Goal: Task Accomplishment & Management: Use online tool/utility

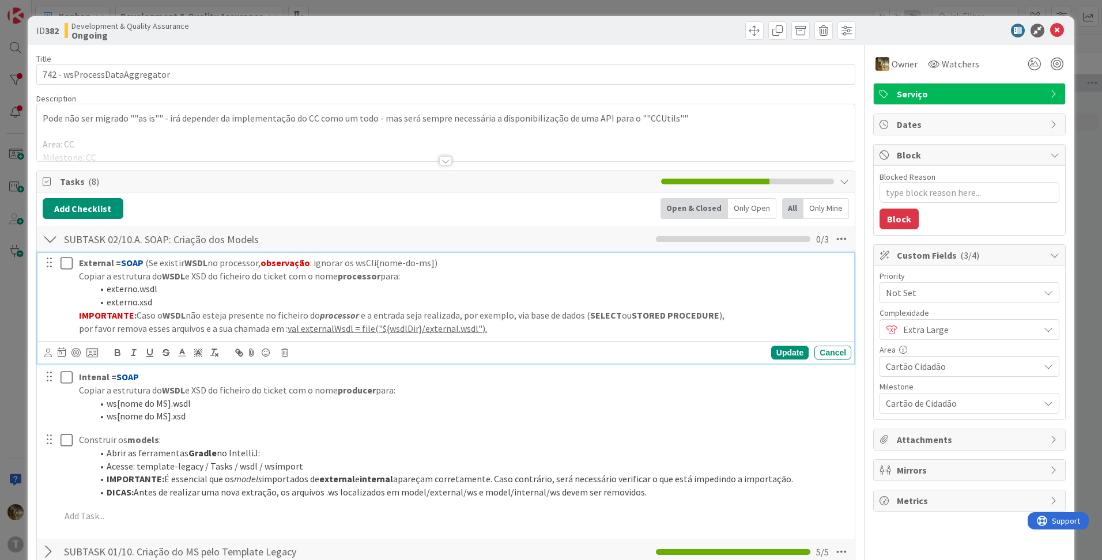
click at [202, 284] on li "externo.wsdl" at bounding box center [470, 288] width 754 height 13
click at [281, 354] on icon at bounding box center [284, 353] width 7 height 8
click at [310, 405] on div "Delete" at bounding box center [314, 401] width 43 height 21
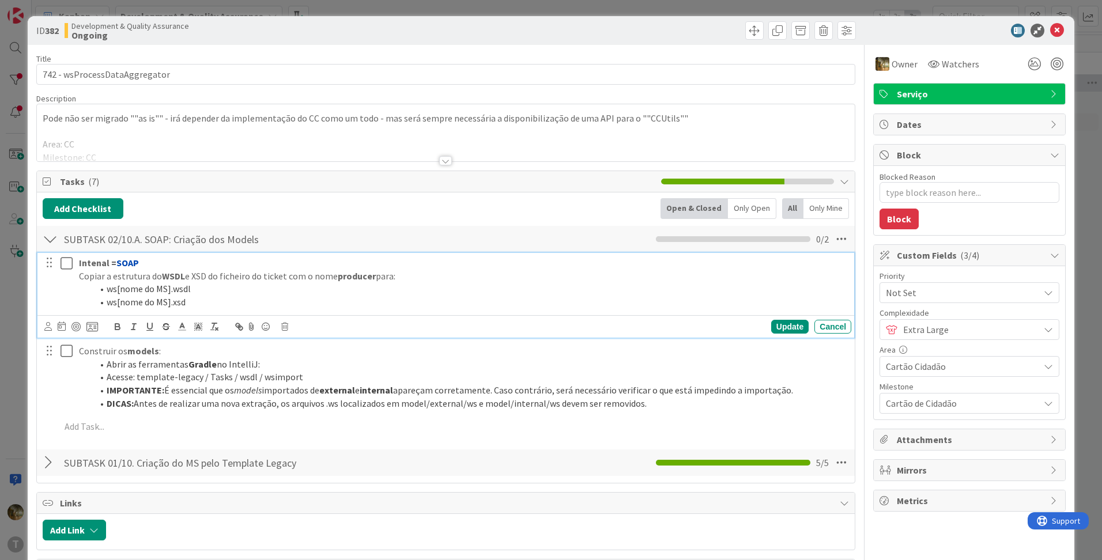
click at [61, 257] on icon at bounding box center [67, 264] width 12 height 14
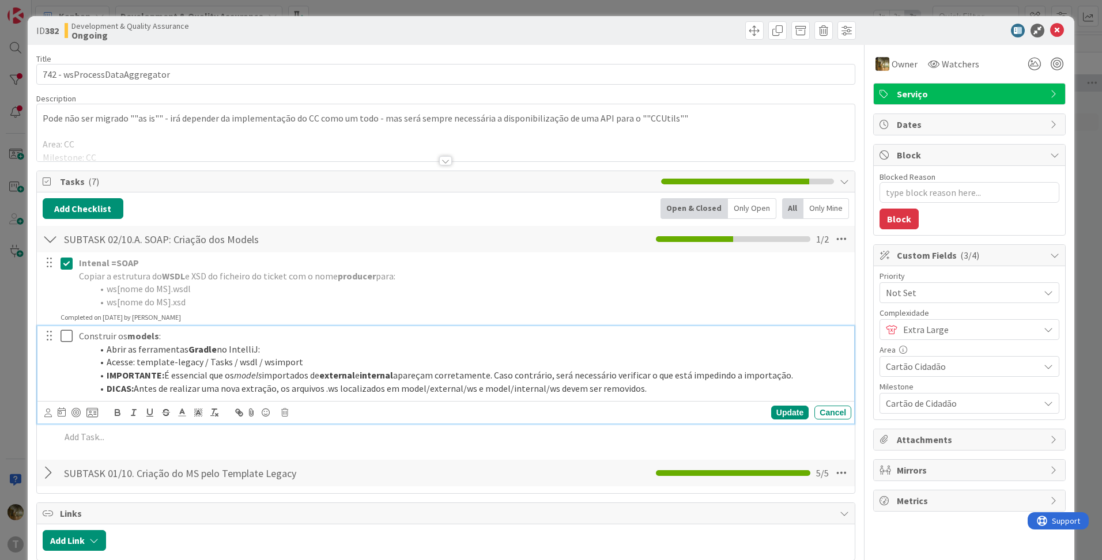
click at [61, 337] on icon at bounding box center [67, 336] width 12 height 14
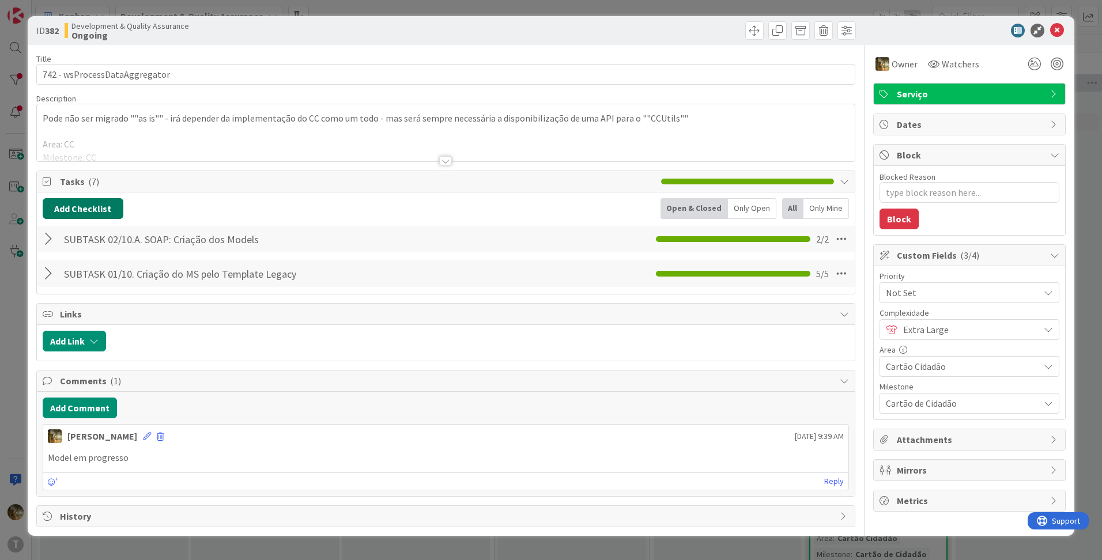
click at [81, 211] on button "Add Checklist" at bounding box center [83, 208] width 81 height 21
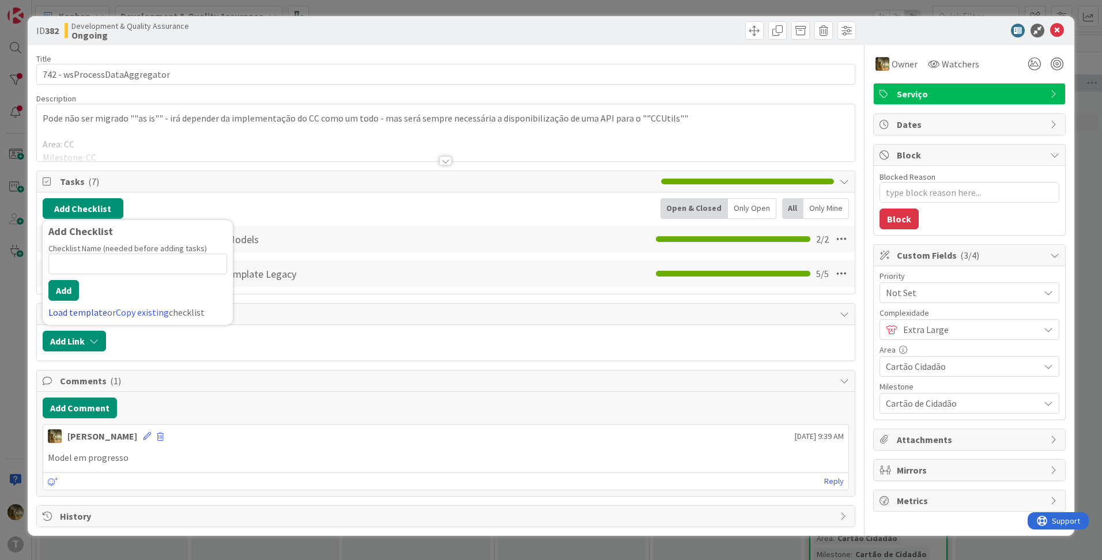
click at [81, 312] on link "Load template" at bounding box center [77, 313] width 59 height 12
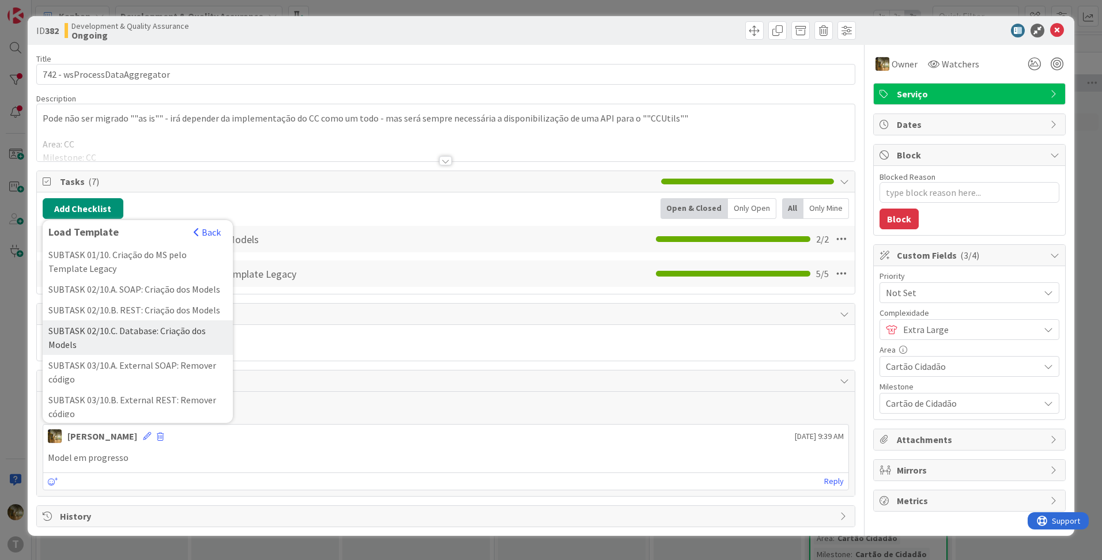
click at [109, 349] on div "SUBTASK 02/10.C. Database: Criação dos Models" at bounding box center [138, 338] width 190 height 35
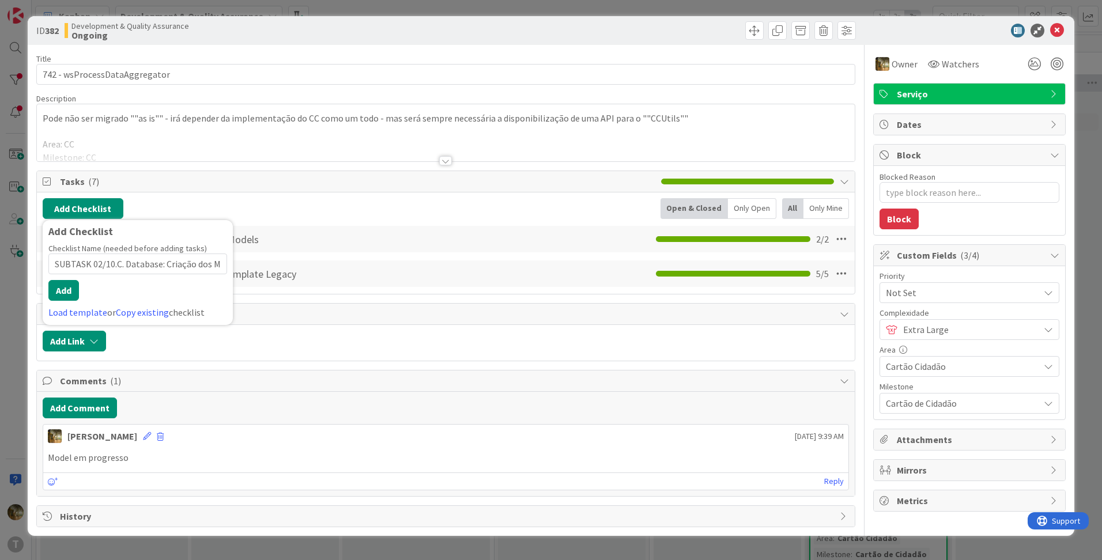
scroll to position [0, 20]
click at [66, 292] on button "Add" at bounding box center [63, 290] width 31 height 21
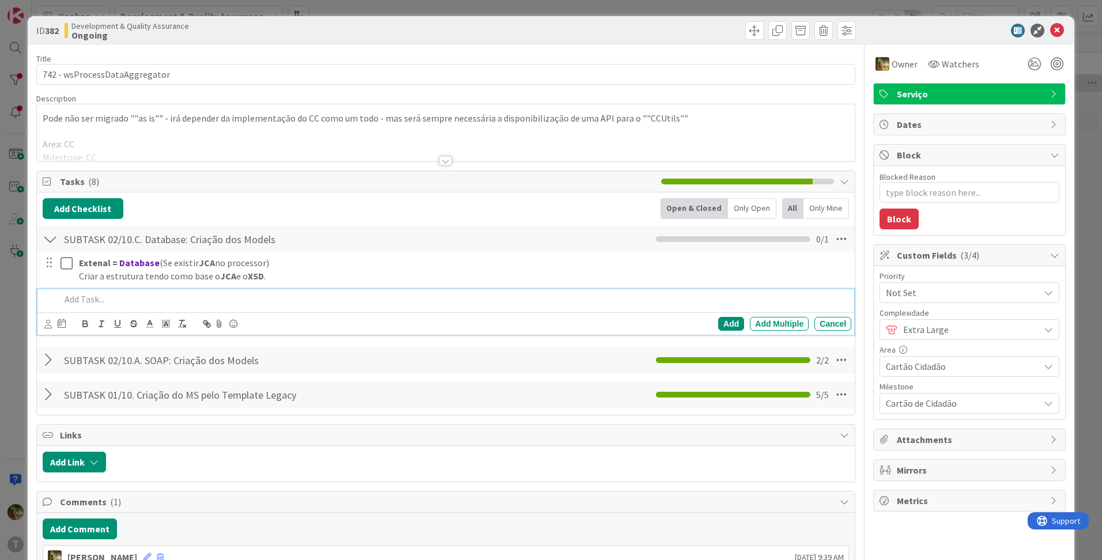
type textarea "x"
